Goal: Find specific page/section: Find specific page/section

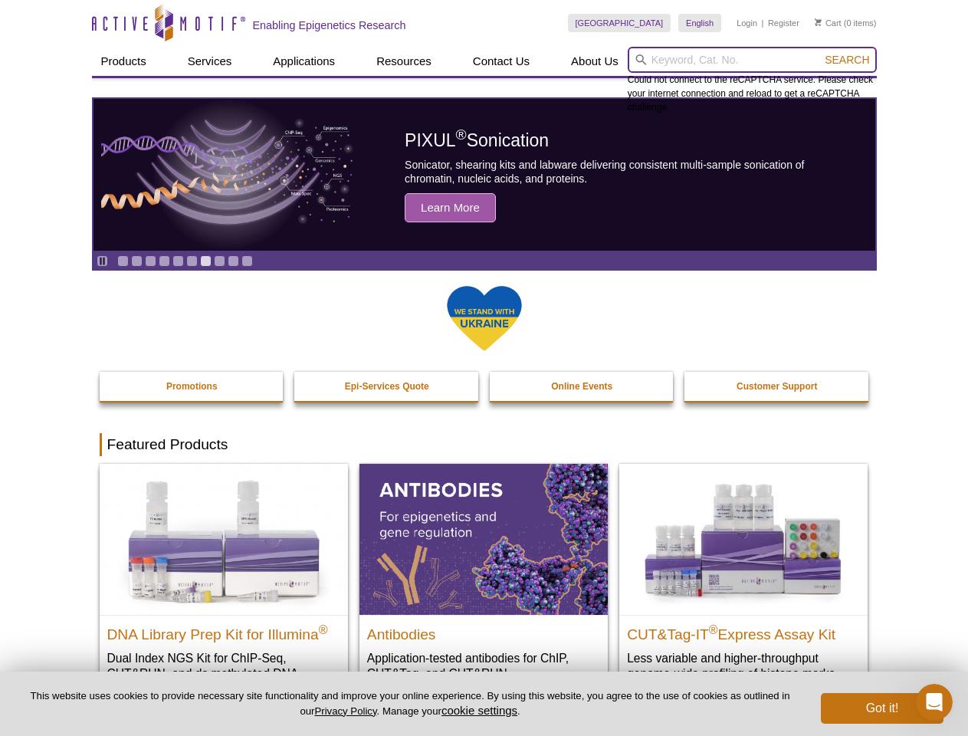
click at [752, 60] on input "search" at bounding box center [752, 60] width 249 height 26
click at [847, 60] on span "Search" at bounding box center [847, 60] width 44 height 12
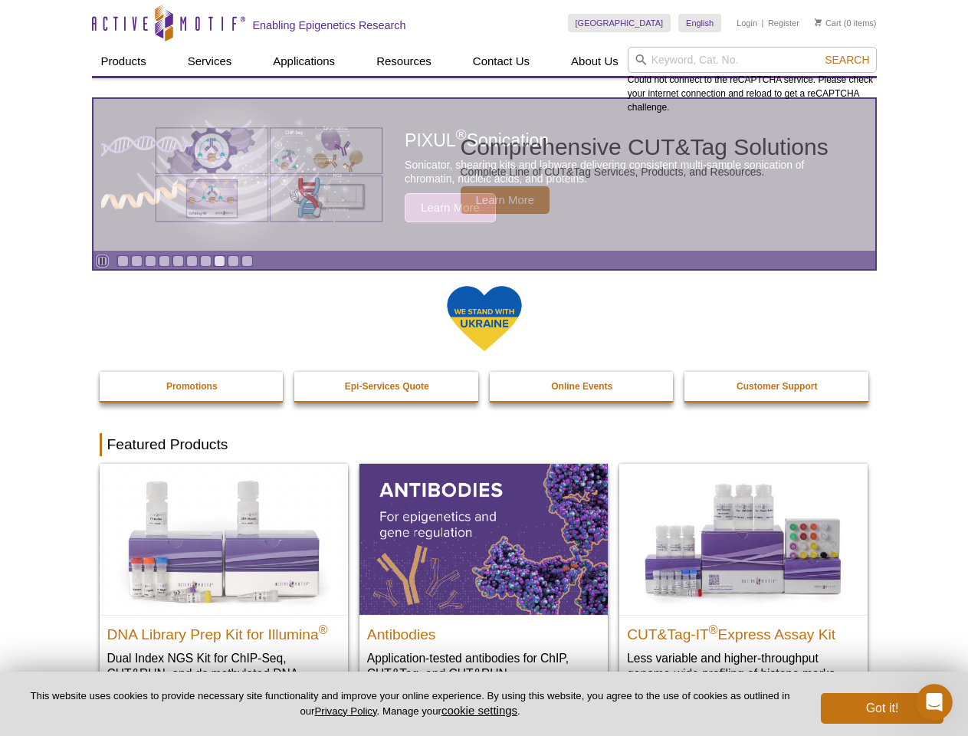
click at [102, 261] on icon "Pause" at bounding box center [102, 261] width 10 height 10
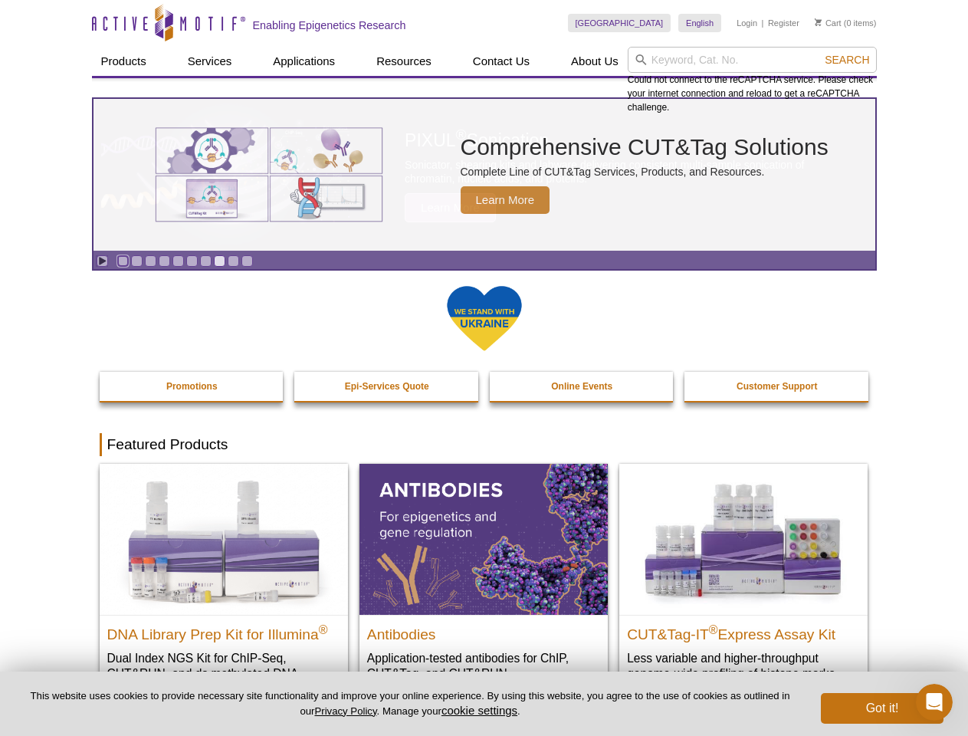
click at [123, 261] on link "Go to slide 1" at bounding box center [122, 260] width 11 height 11
click at [136, 261] on link "Go to slide 2" at bounding box center [136, 260] width 11 height 11
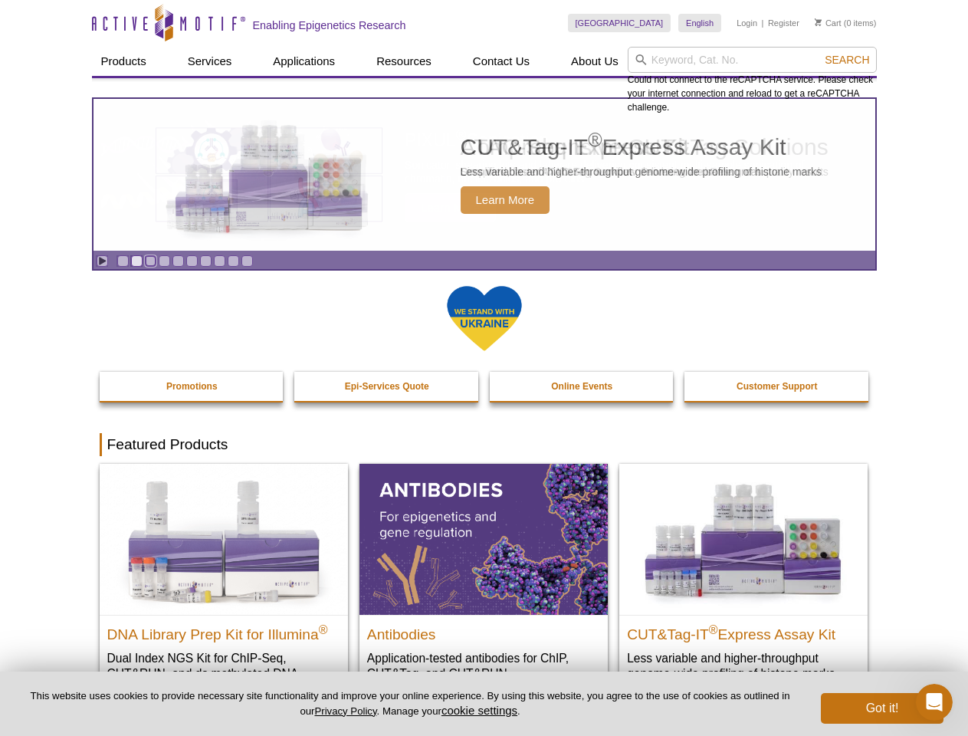
click at [150, 261] on link "Go to slide 3" at bounding box center [150, 260] width 11 height 11
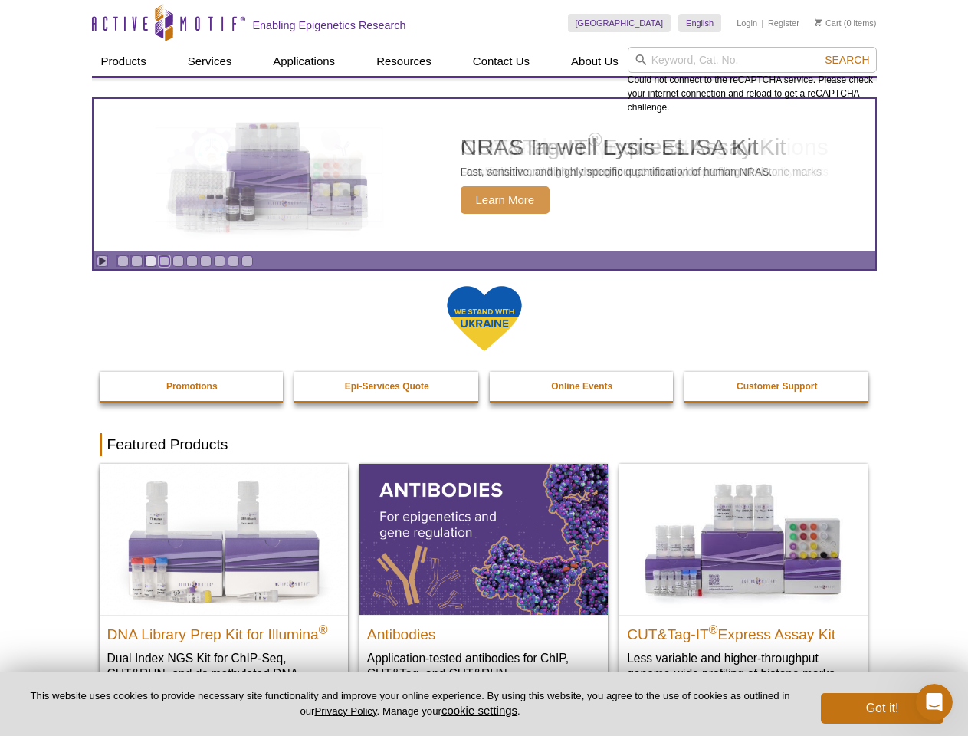
click at [164, 261] on link "Go to slide 4" at bounding box center [164, 260] width 11 height 11
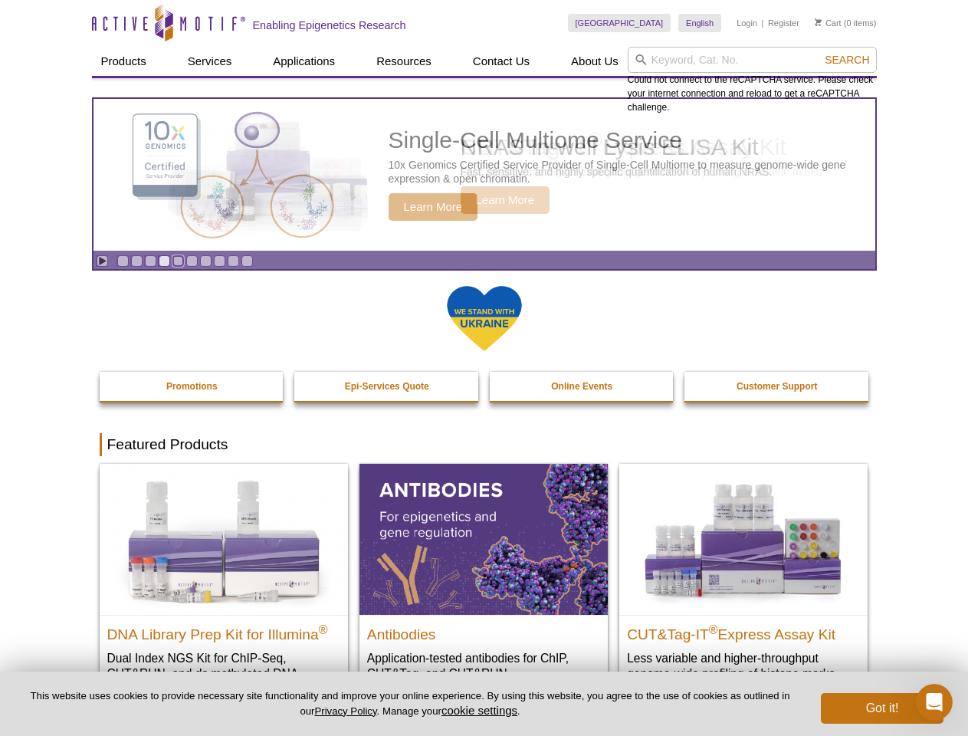
click at [178, 261] on link "Go to slide 5" at bounding box center [177, 260] width 11 height 11
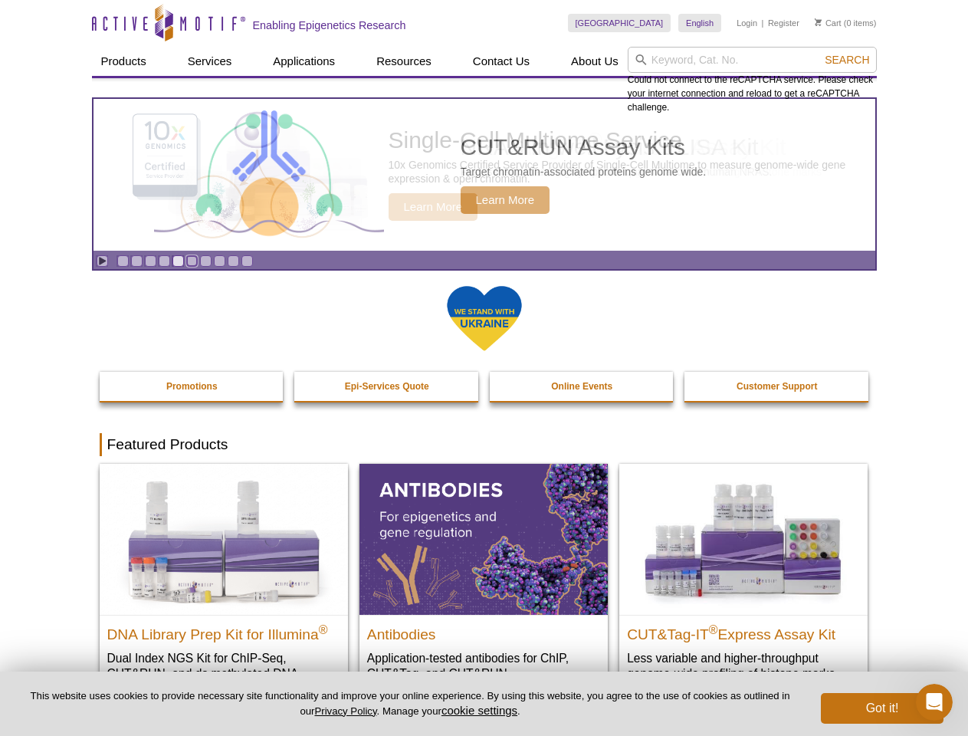
click at [192, 261] on link "Go to slide 6" at bounding box center [191, 260] width 11 height 11
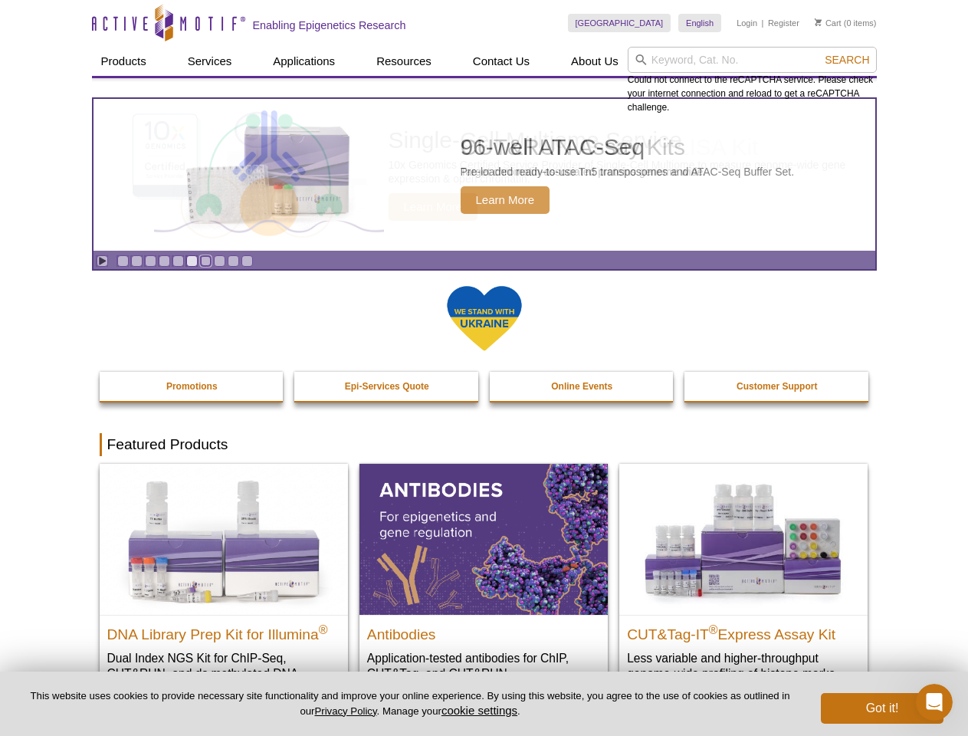
click at [205, 261] on link "Go to slide 7" at bounding box center [205, 260] width 11 height 11
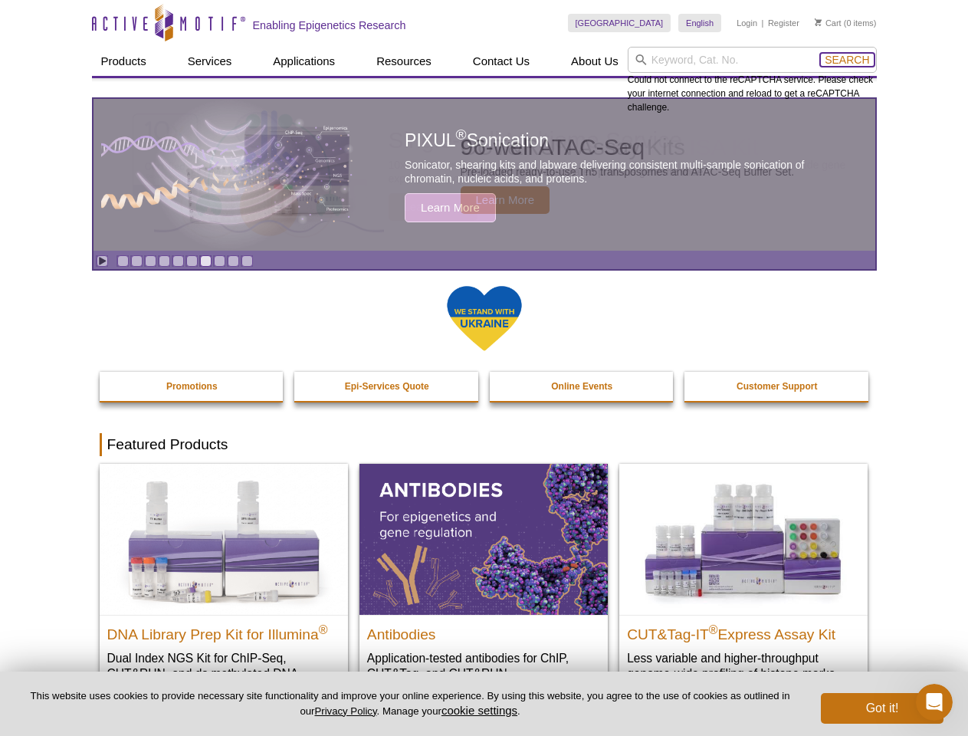
click at [847, 60] on span "Search" at bounding box center [847, 60] width 44 height 12
